Goal: Find specific page/section: Find specific page/section

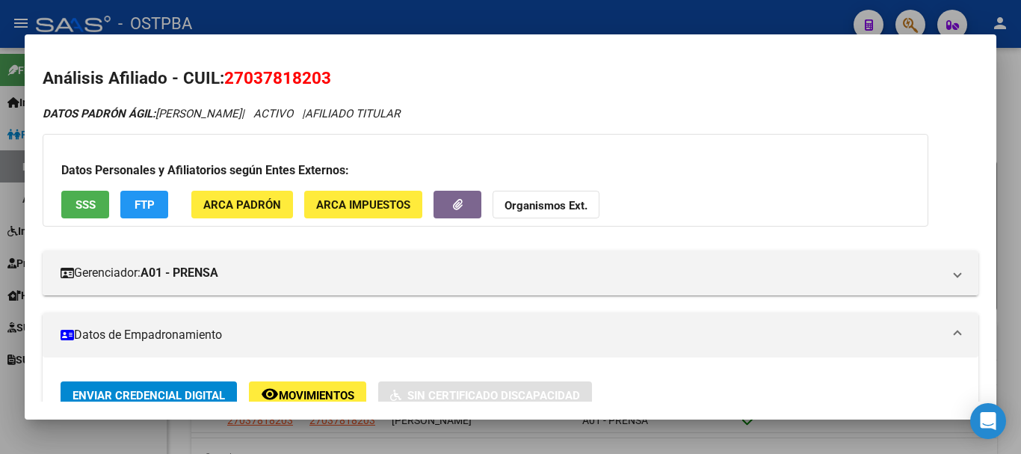
scroll to position [374, 0]
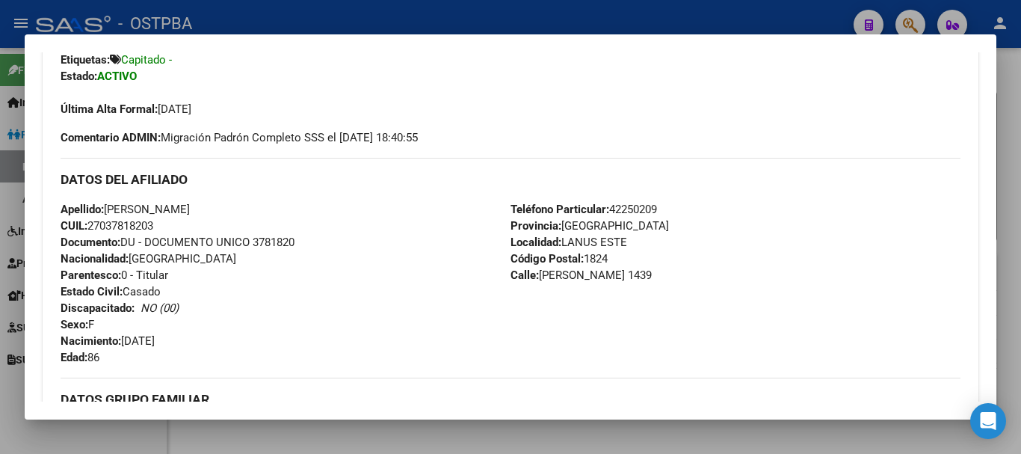
click at [307, 441] on div at bounding box center [510, 227] width 1021 height 454
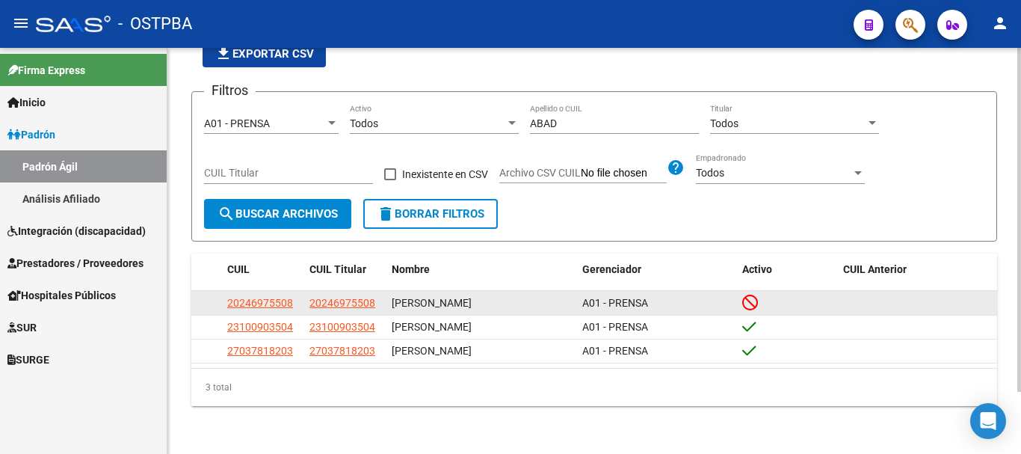
scroll to position [0, 0]
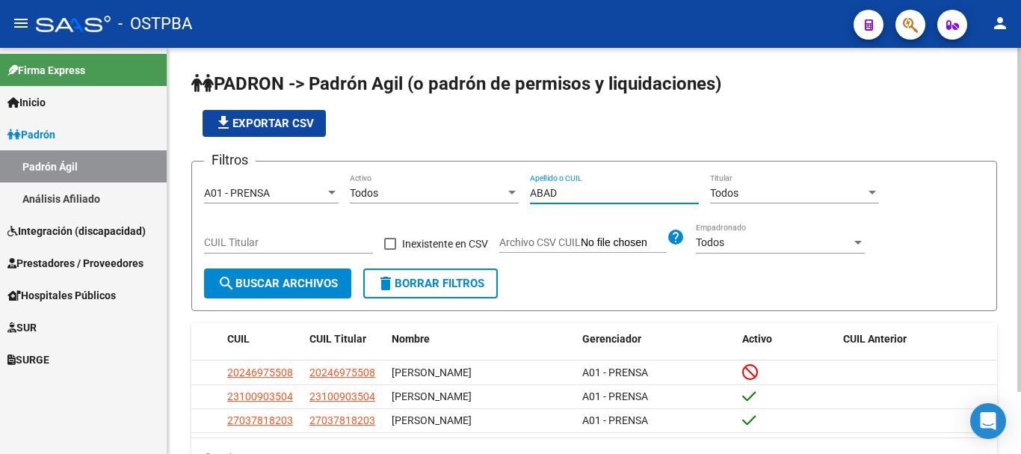
click at [564, 190] on input "ABAD" at bounding box center [614, 193] width 169 height 13
type input "A"
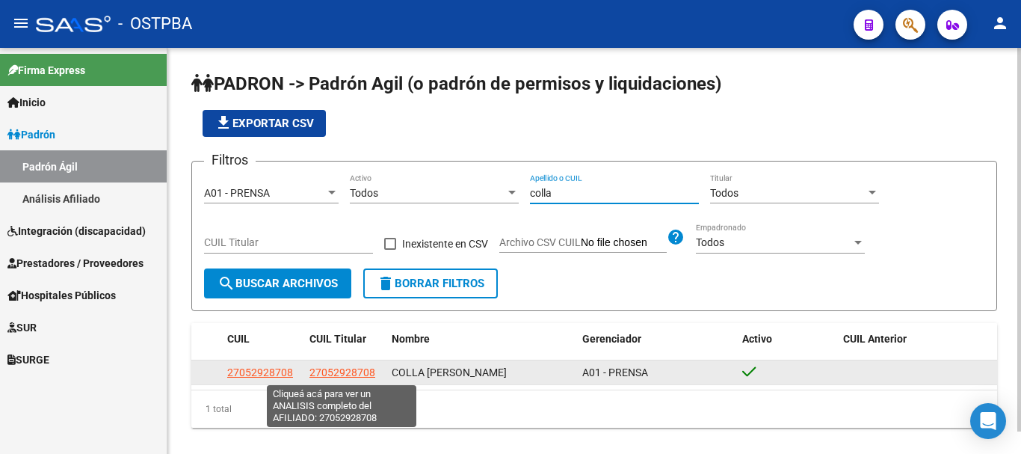
type input "colla"
click at [326, 368] on span "27052928708" at bounding box center [342, 372] width 66 height 12
type textarea "27052928708"
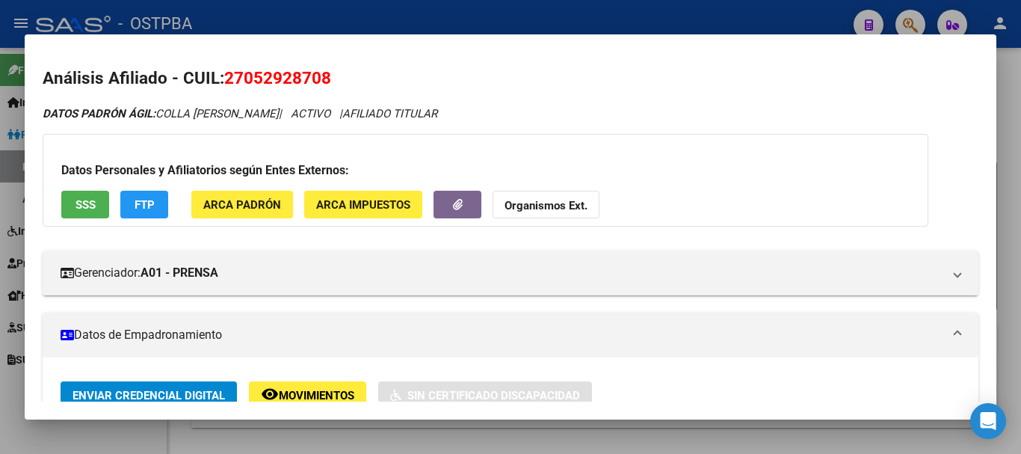
drag, startPoint x: 422, startPoint y: 430, endPoint x: 433, endPoint y: 402, distance: 30.3
click at [421, 429] on div at bounding box center [510, 227] width 1021 height 454
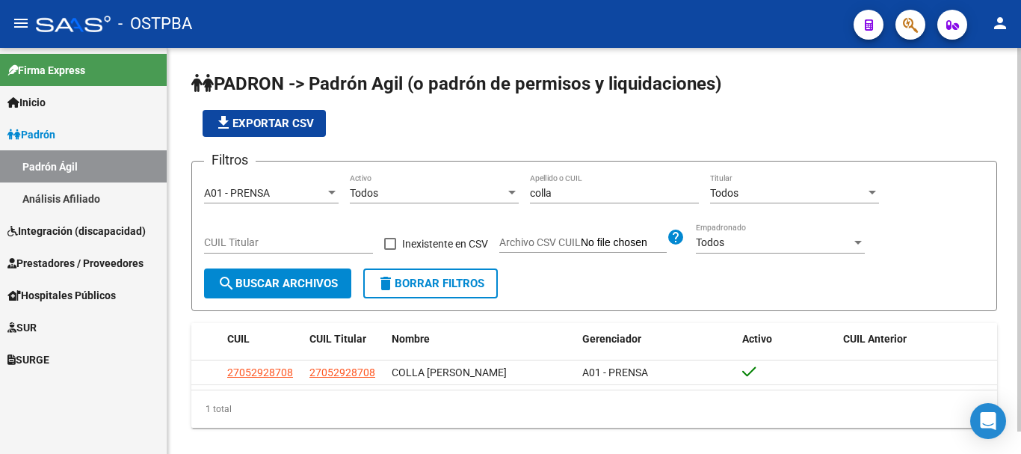
click at [575, 197] on input "colla" at bounding box center [614, 193] width 169 height 13
type input "c"
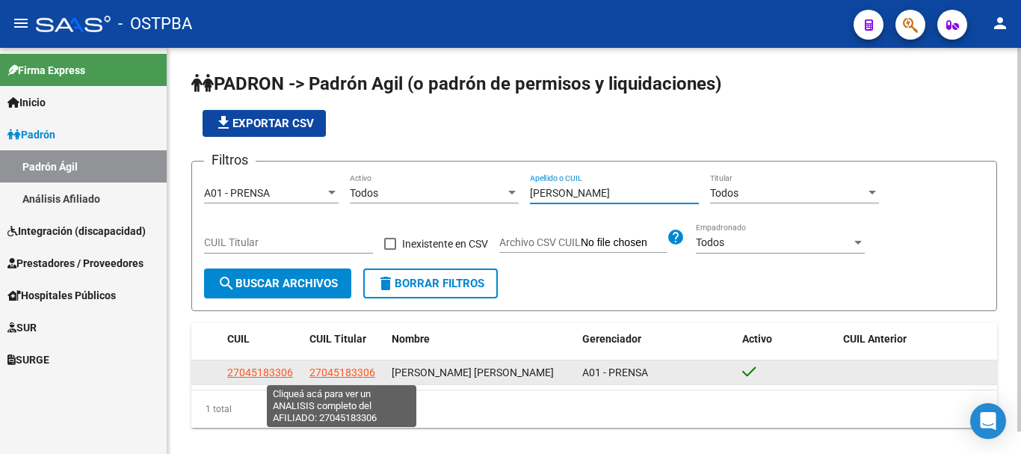
type input "[PERSON_NAME]"
click at [331, 369] on span "27045183306" at bounding box center [342, 372] width 66 height 12
type textarea "27045183306"
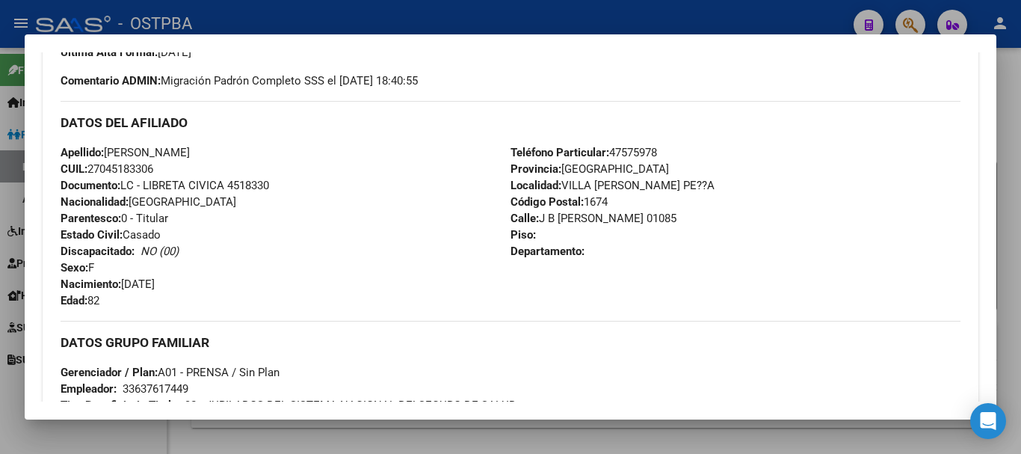
scroll to position [448, 0]
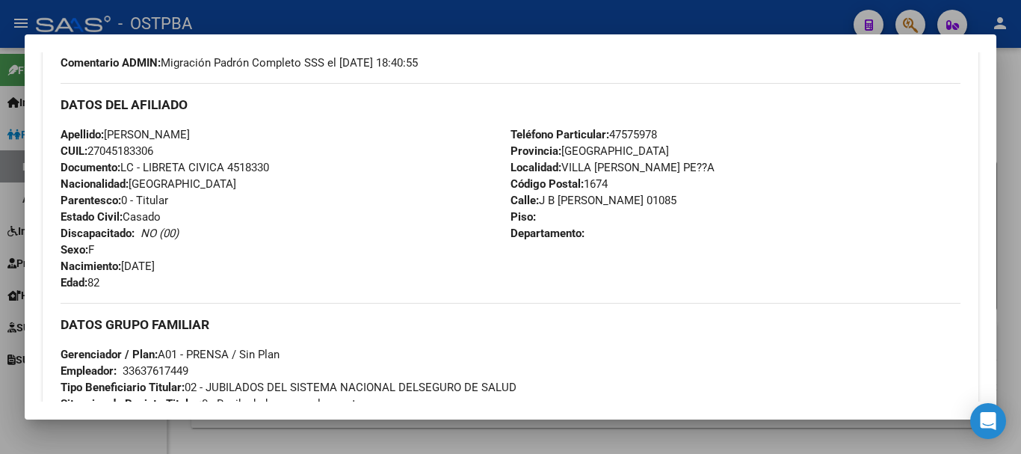
click at [442, 445] on div at bounding box center [510, 227] width 1021 height 454
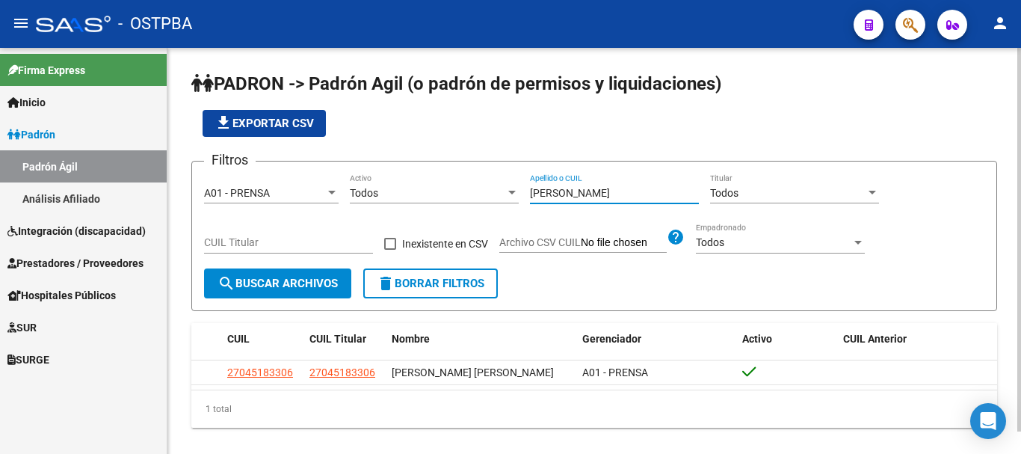
click at [575, 190] on input "[PERSON_NAME]" at bounding box center [614, 193] width 169 height 13
type input "j"
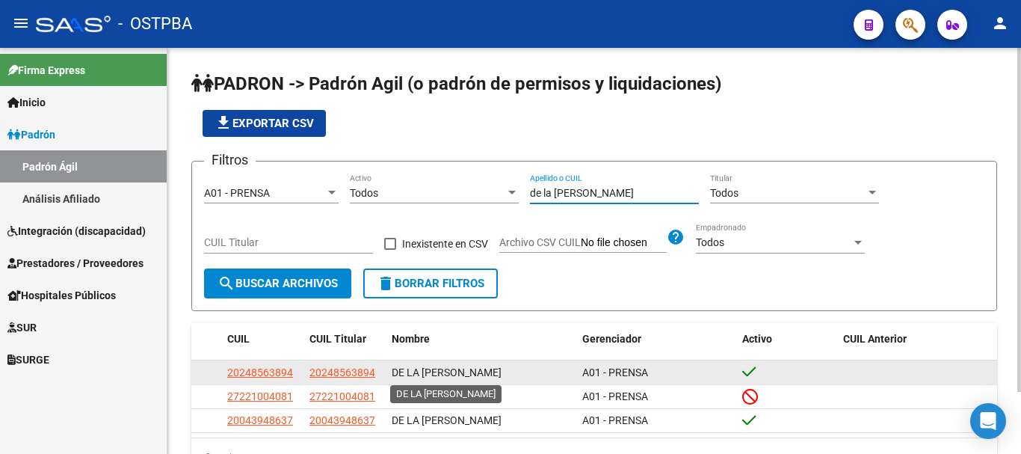
scroll to position [73, 0]
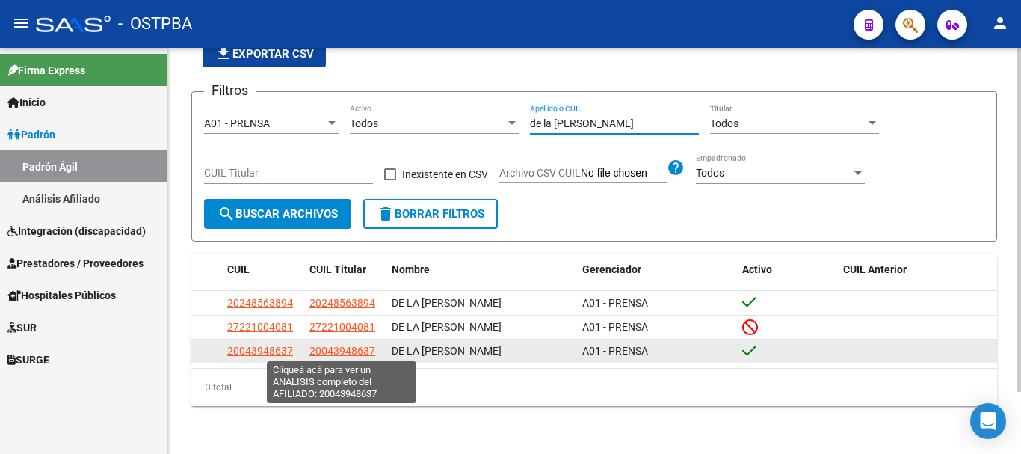
type input "de la [PERSON_NAME]"
click at [328, 352] on span "20043948637" at bounding box center [342, 350] width 66 height 12
type textarea "20043948637"
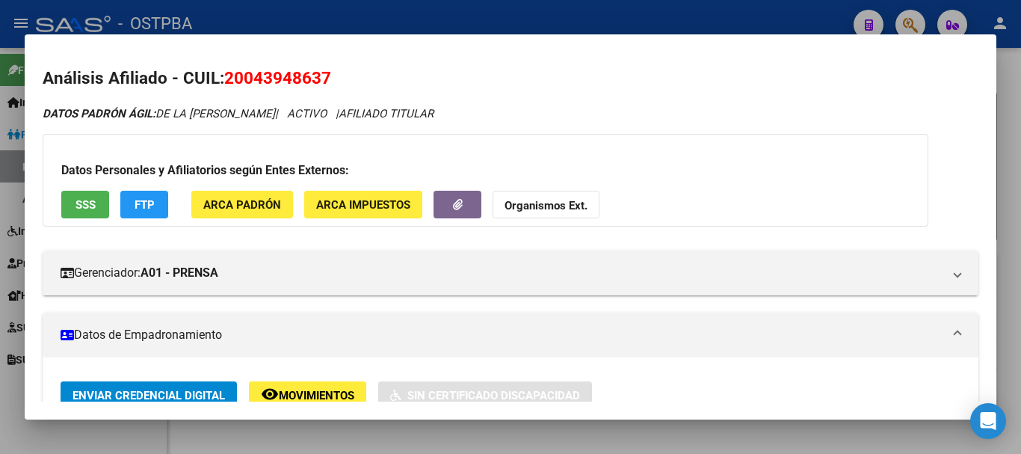
click at [389, 438] on div at bounding box center [510, 227] width 1021 height 454
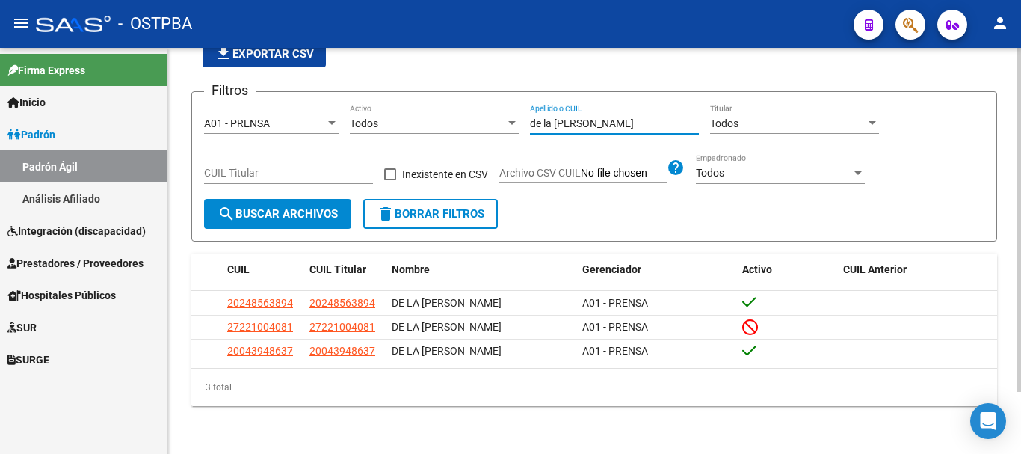
click at [589, 118] on input "de la [PERSON_NAME]" at bounding box center [614, 123] width 169 height 13
type input "d"
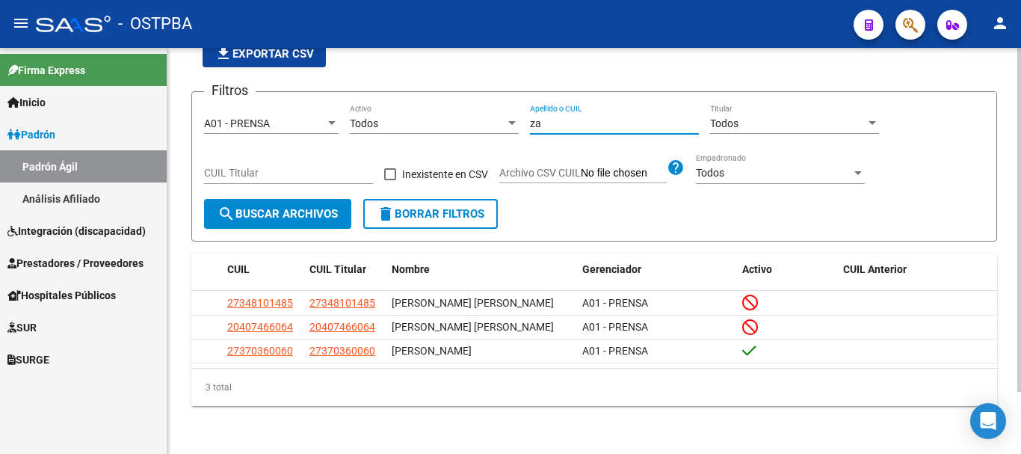
type input "z"
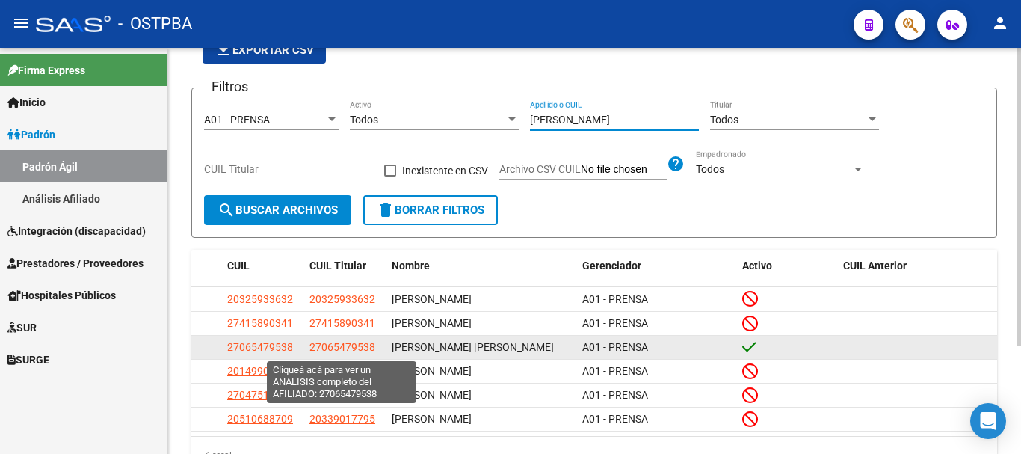
type input "[PERSON_NAME]"
click at [340, 350] on span "27065479538" at bounding box center [342, 347] width 66 height 12
type textarea "27065479538"
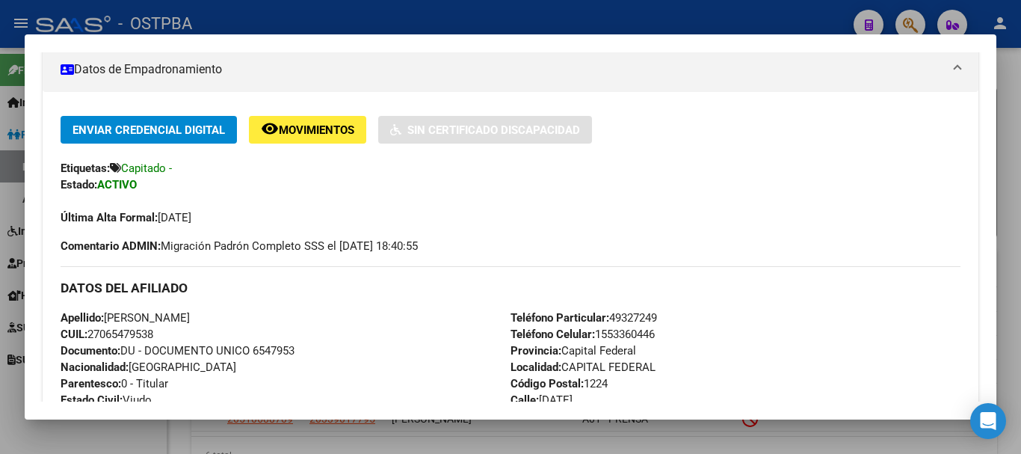
scroll to position [299, 0]
